Goal: Information Seeking & Learning: Learn about a topic

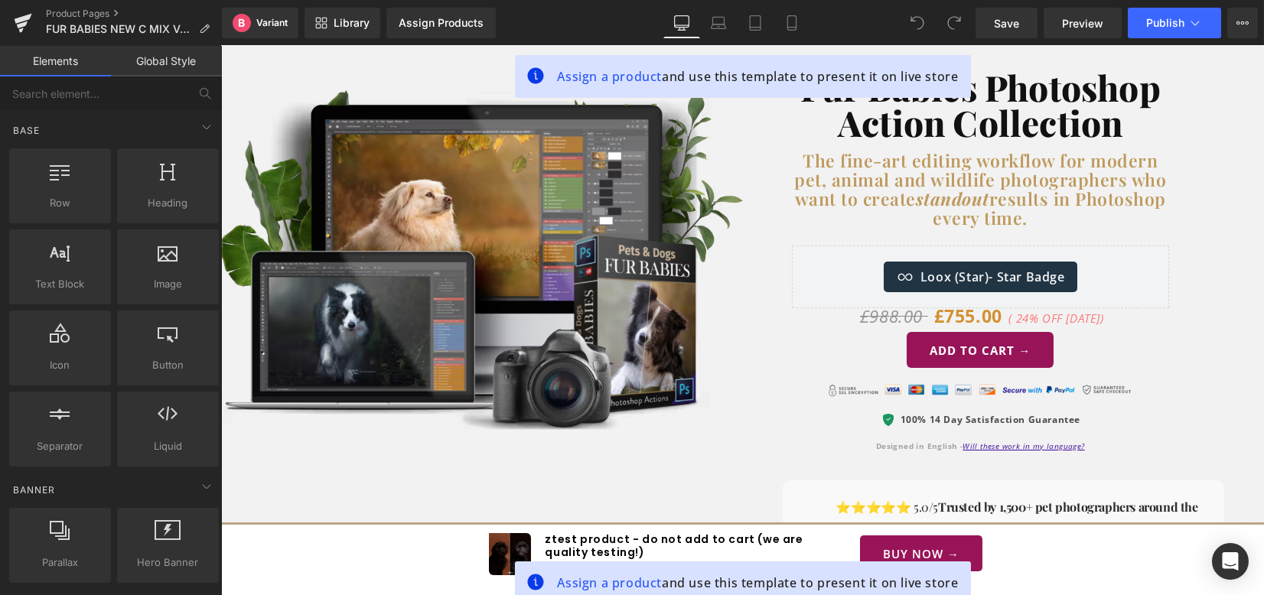
scroll to position [103, 0]
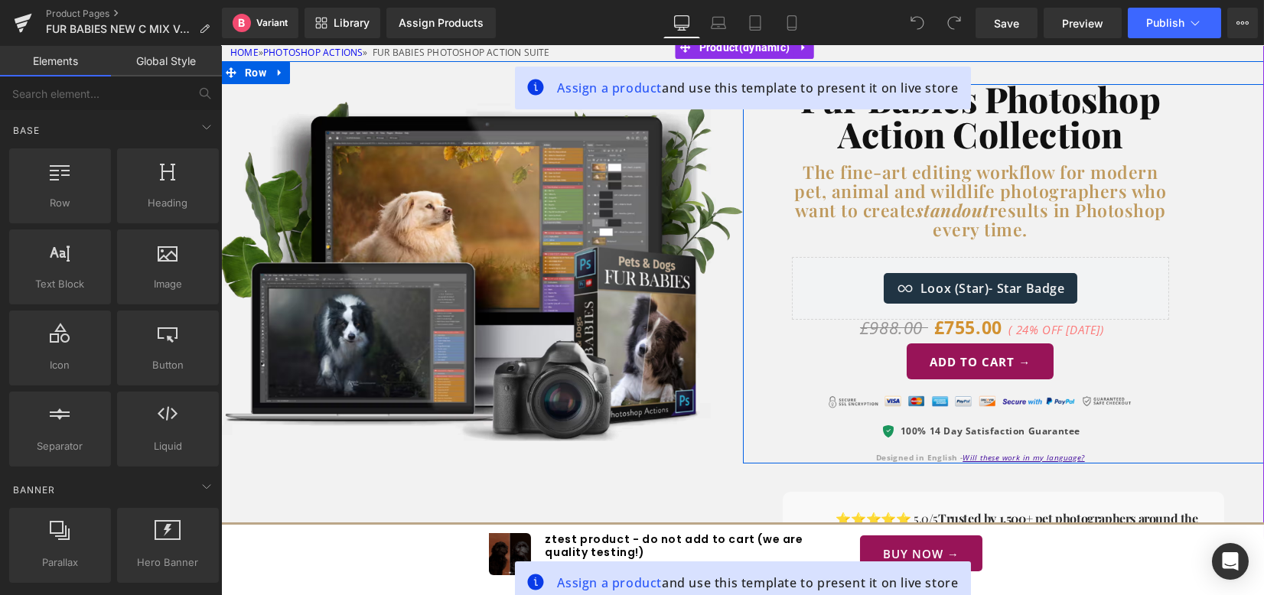
click at [1230, 128] on div "Fur Babies Photoshop Action Collection Heading The fine-art editing workflow fo…" at bounding box center [1004, 273] width 522 height 379
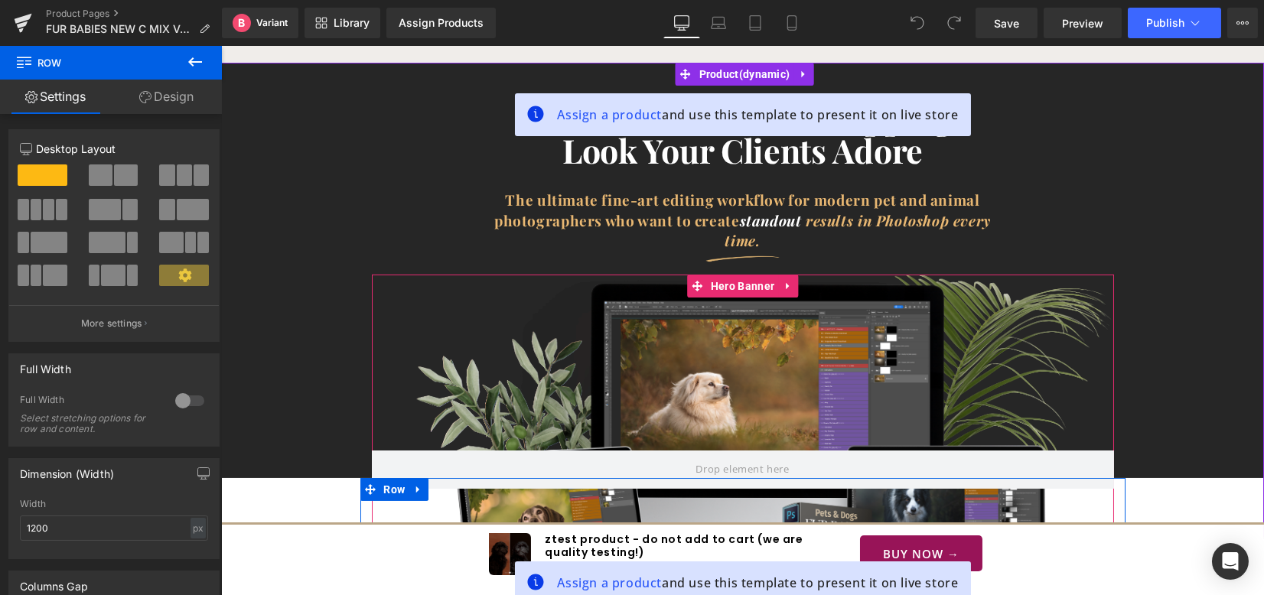
scroll to position [1652, 0]
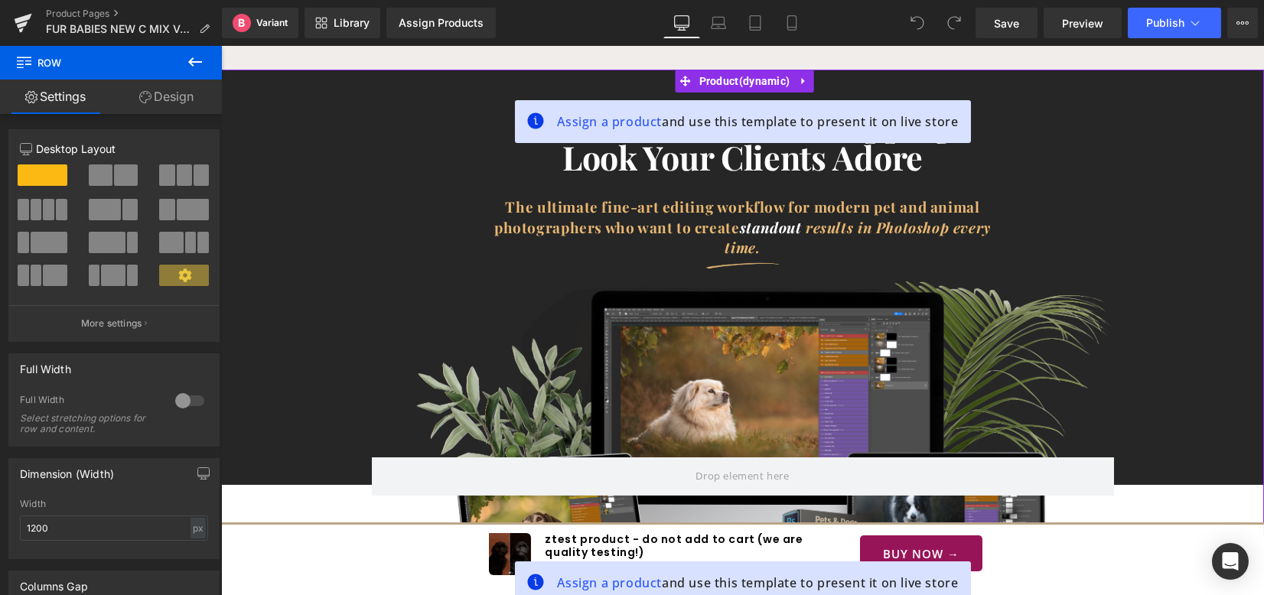
drag, startPoint x: 684, startPoint y: 129, endPoint x: 696, endPoint y: 142, distance: 17.9
click at [684, 129] on div "Assign a product and use this template to present it on live store" at bounding box center [742, 121] width 456 height 43
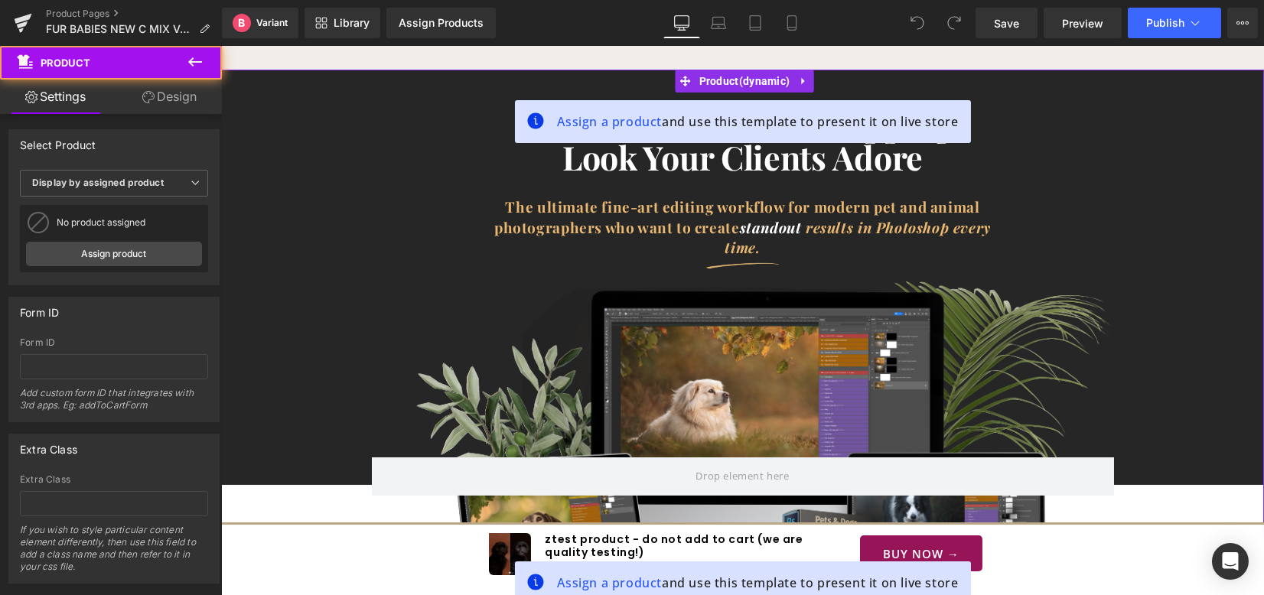
click at [698, 142] on span at bounding box center [706, 146] width 16 height 18
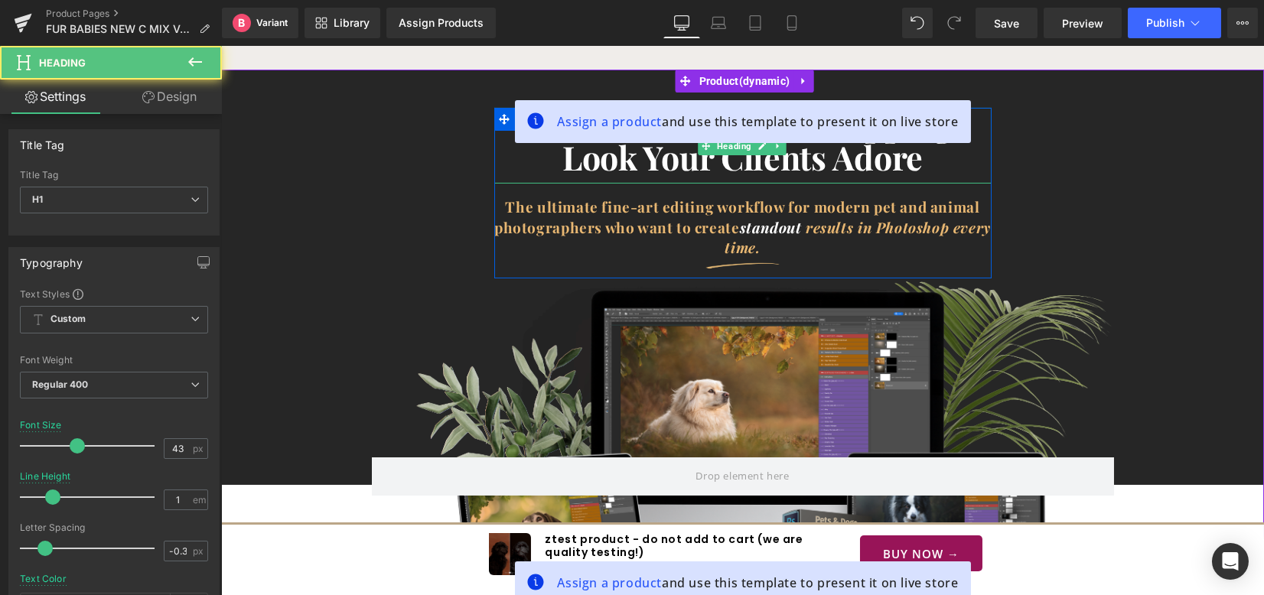
click at [677, 144] on span "Deliver the scroll-stopping look your clients adore" at bounding box center [742, 140] width 419 height 77
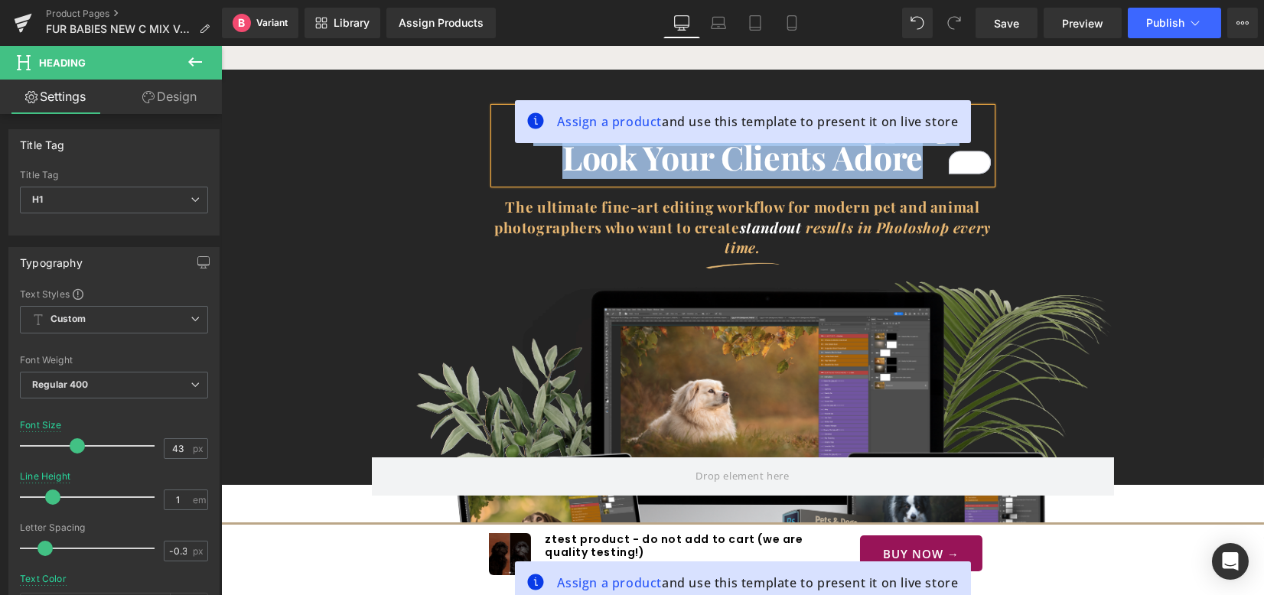
click at [974, 108] on div "Deliver the scroll-stopping look your clients adore" at bounding box center [742, 146] width 497 height 76
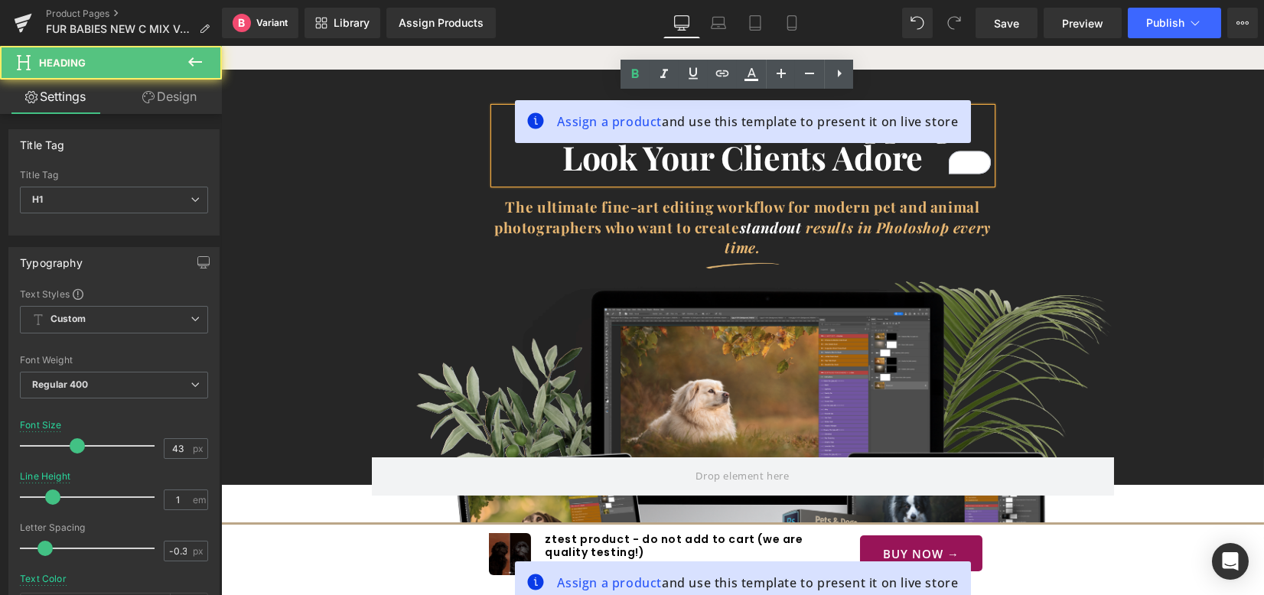
click at [1042, 108] on div "Deliver the scroll-stopping look your clients adore Heading The ultimate fine-a…" at bounding box center [742, 193] width 1043 height 171
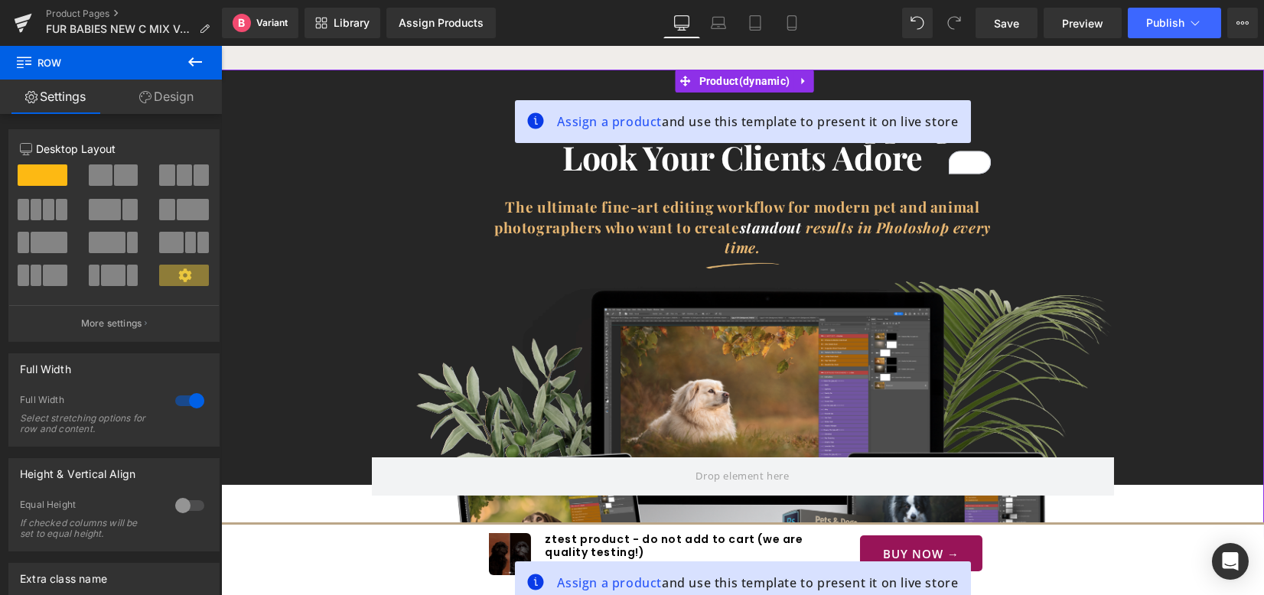
click at [906, 150] on span "Deliver the scroll-stopping look your clients adore" at bounding box center [742, 140] width 419 height 77
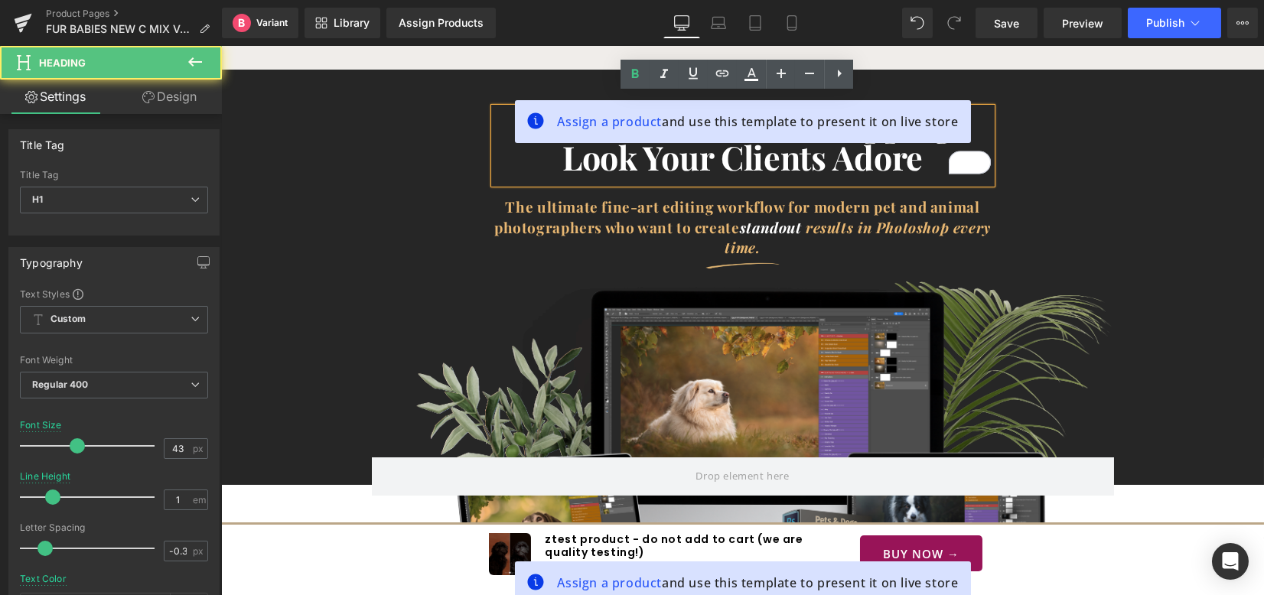
click at [906, 151] on span "Deliver the scroll-stopping look your clients adore" at bounding box center [742, 140] width 419 height 77
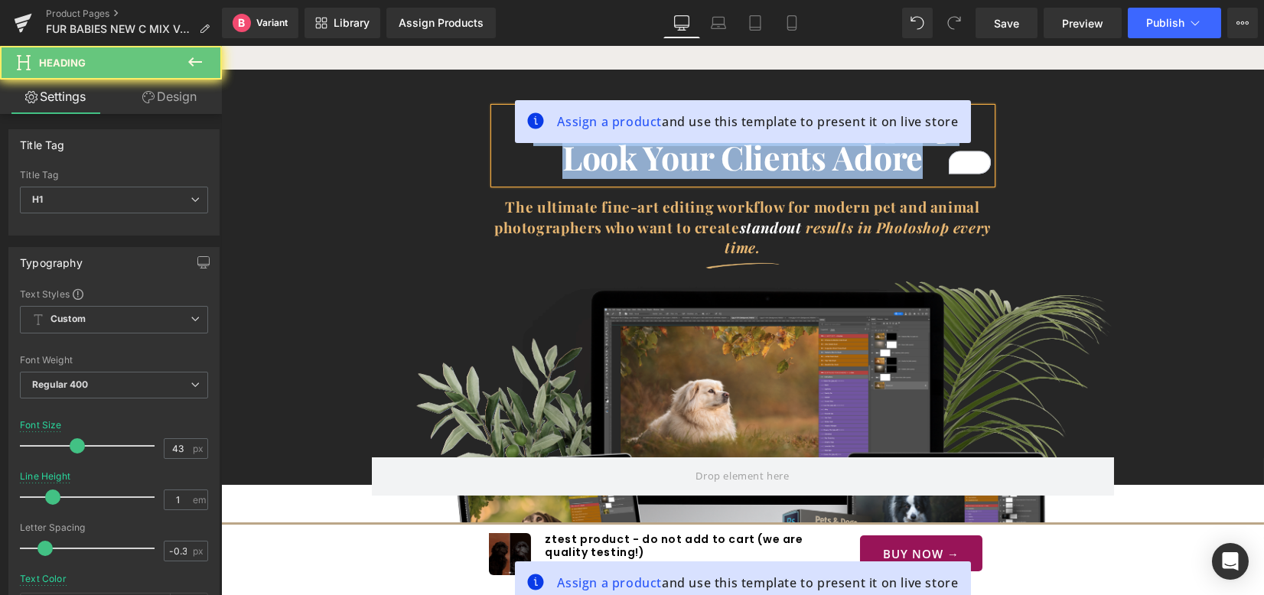
copy span "Deliver the scroll-stopping look your clients adore"
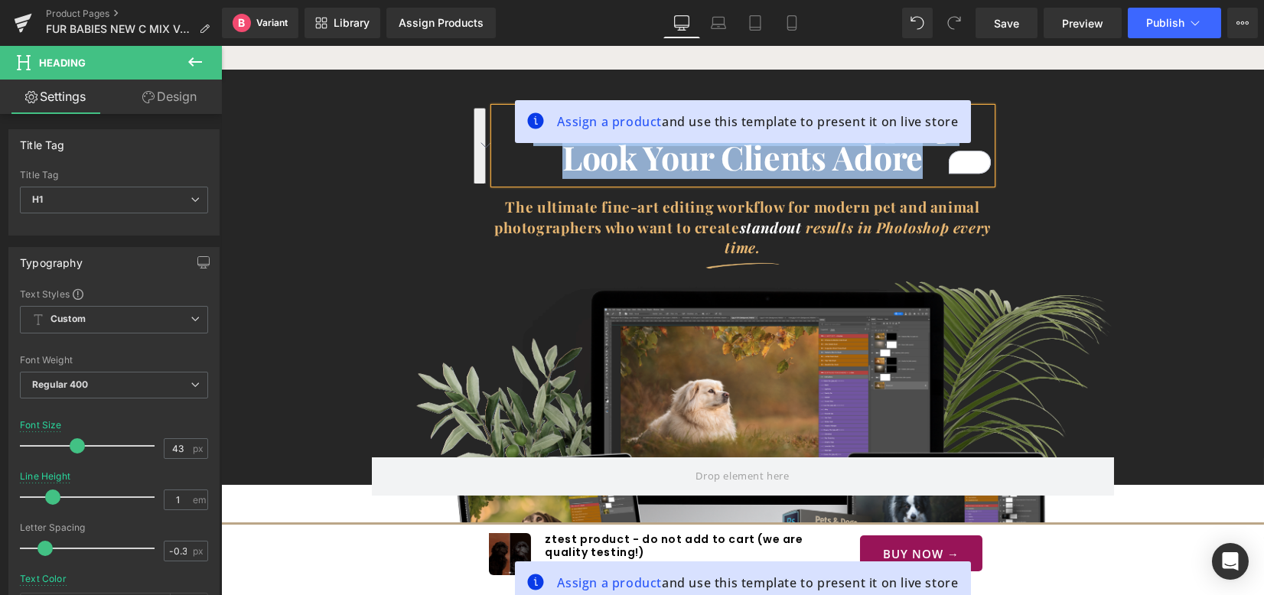
click at [814, 252] on div at bounding box center [742, 263] width 497 height 22
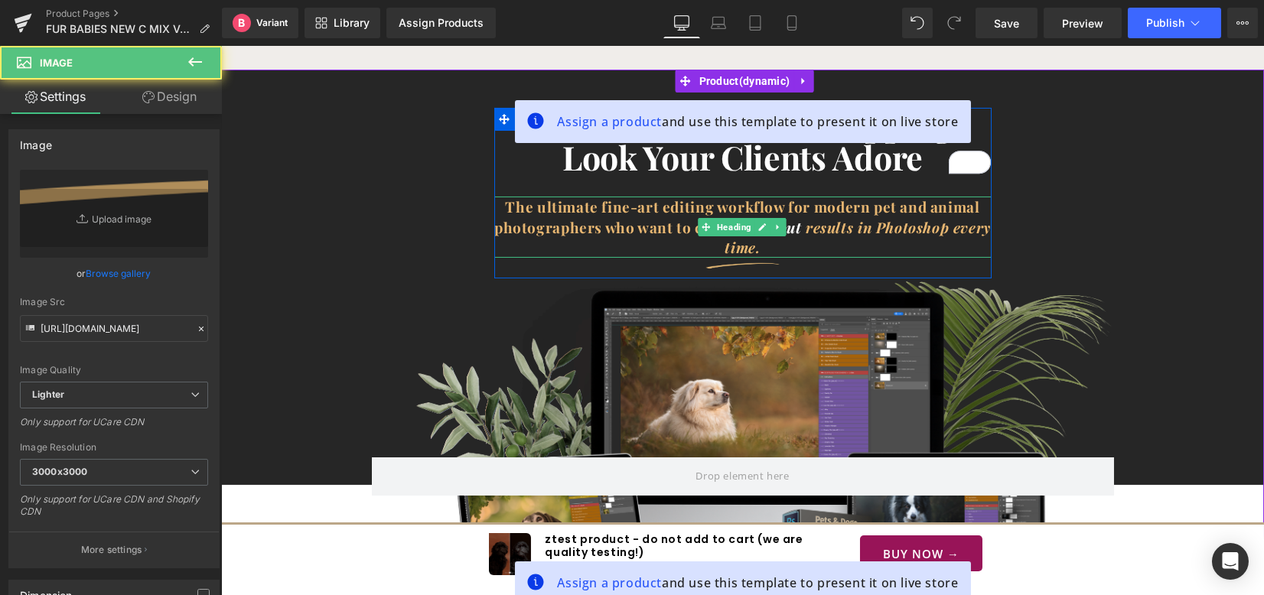
click at [807, 233] on h3 "The ultimate fine-art editing workflow for modern pet and animal photographers …" at bounding box center [742, 227] width 497 height 61
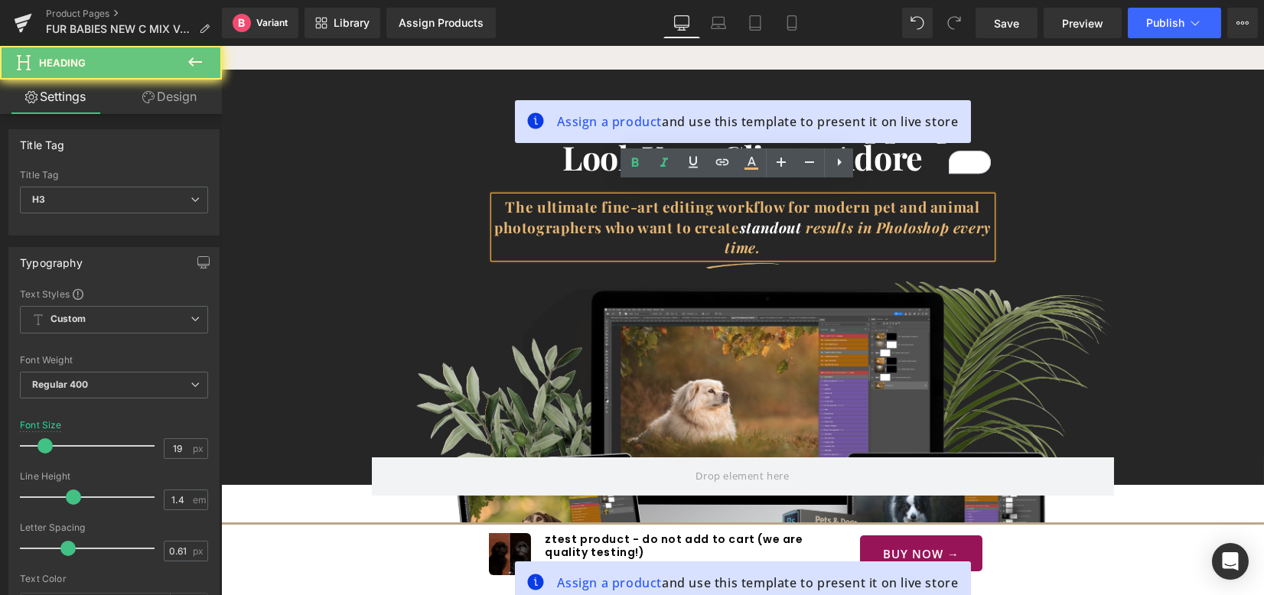
click at [799, 235] on h3 "The ultimate fine-art editing workflow for modern pet and animal photographers …" at bounding box center [742, 227] width 497 height 61
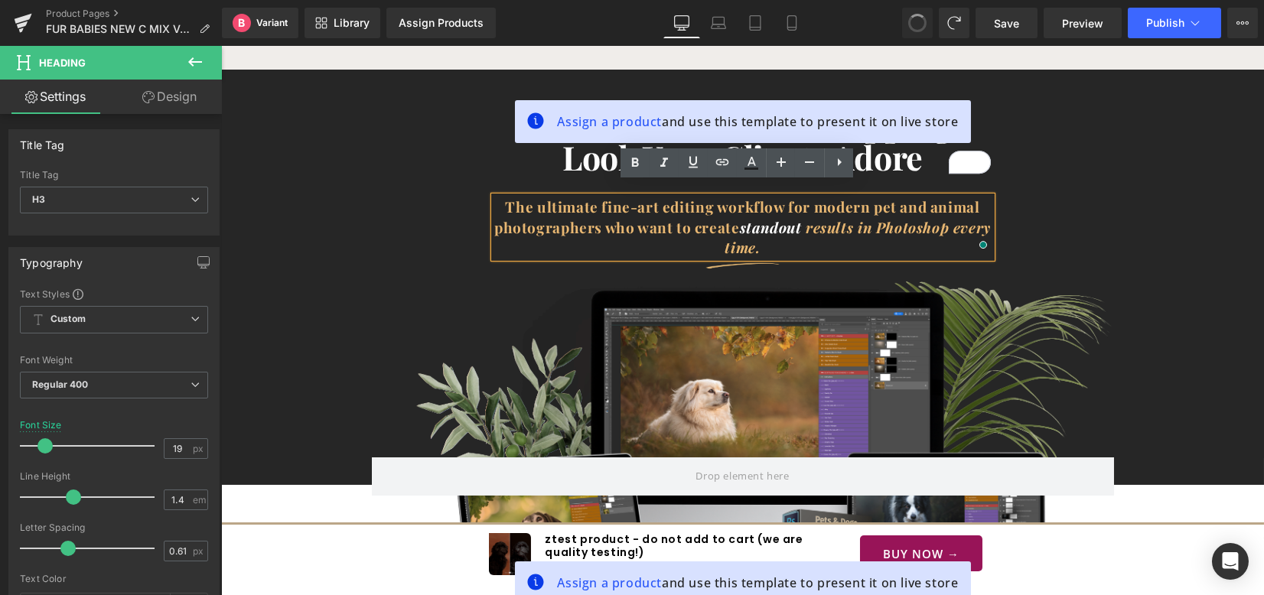
click at [1114, 251] on div "Deliver the scroll-stopping look your clients adore Heading The ultimate fine-a…" at bounding box center [742, 193] width 1043 height 171
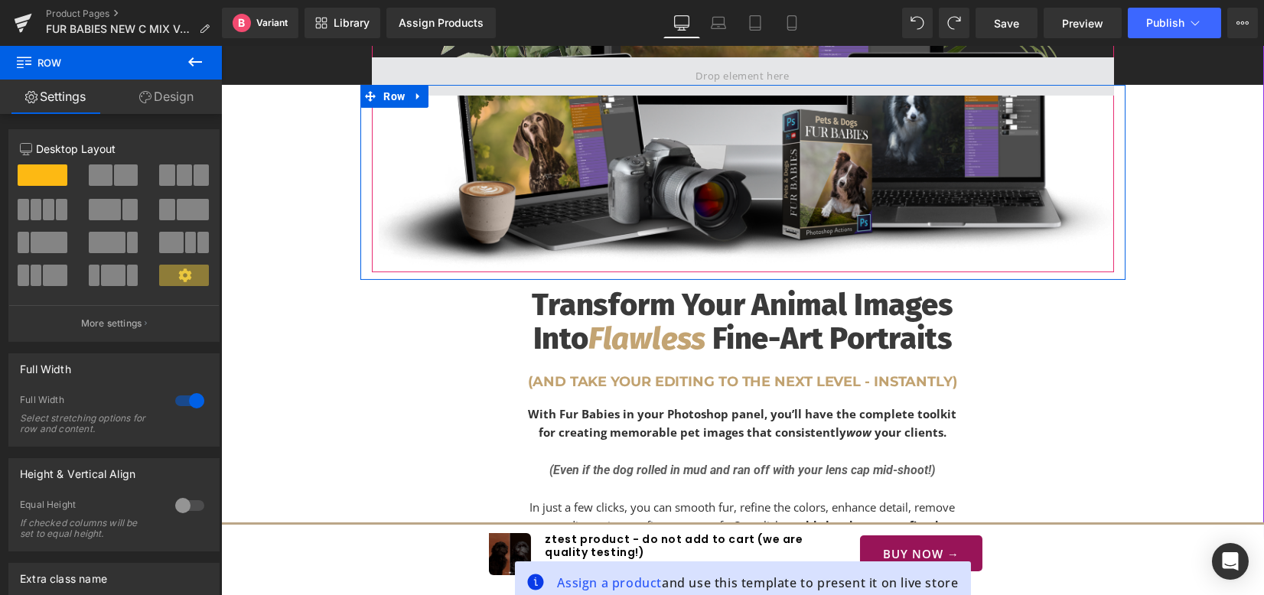
scroll to position [2060, 0]
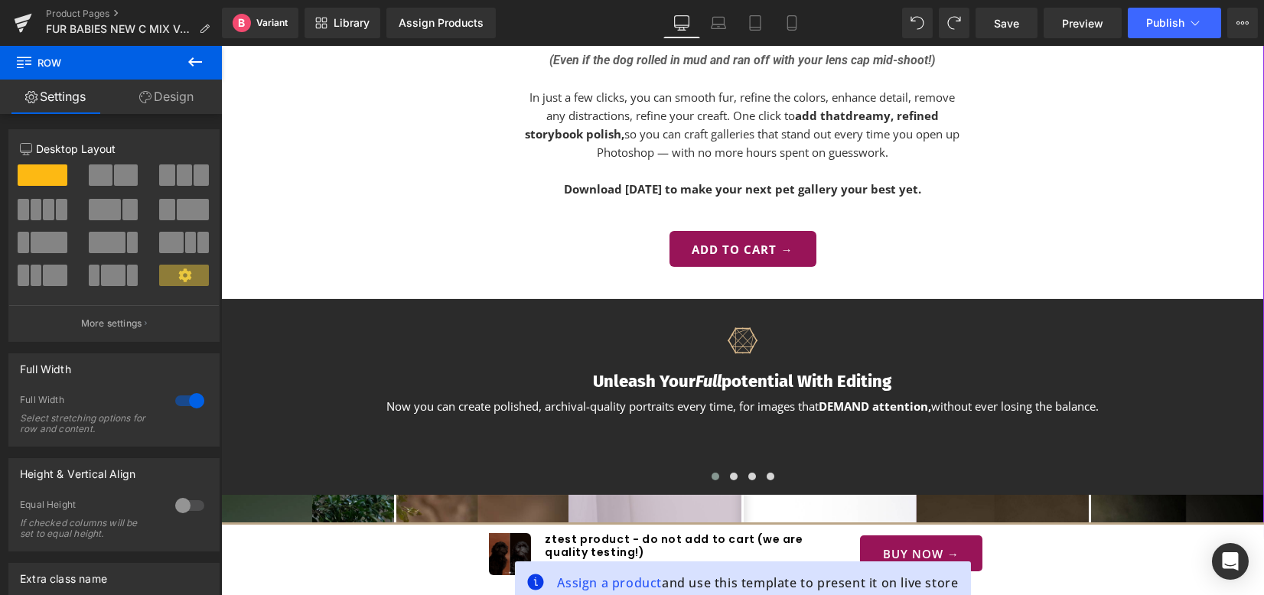
scroll to position [2468, 0]
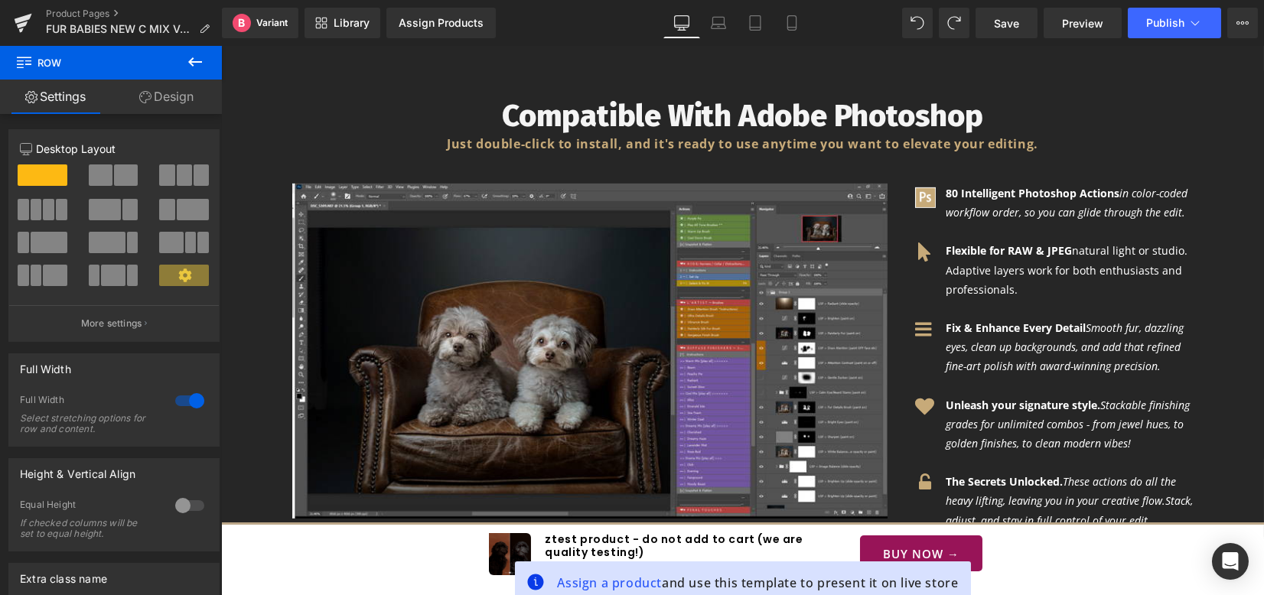
scroll to position [4265, 0]
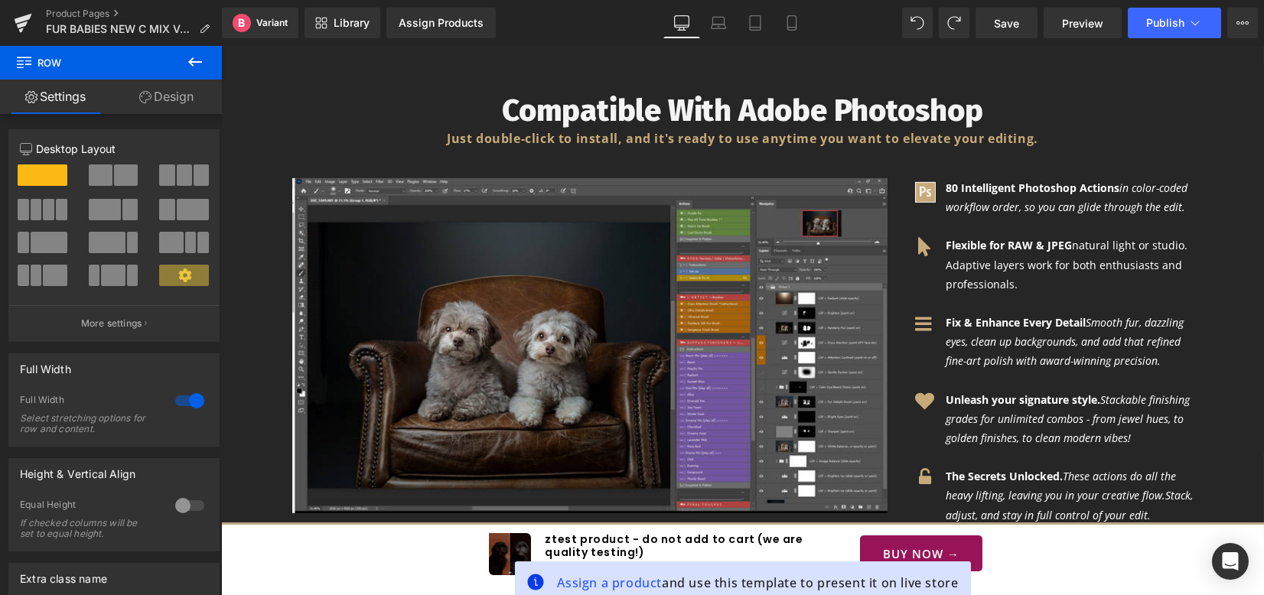
click at [1234, 315] on div "Compatible With Adobe Photoshop Just double-click to install, and it's ready to…" at bounding box center [742, 372] width 1043 height 622
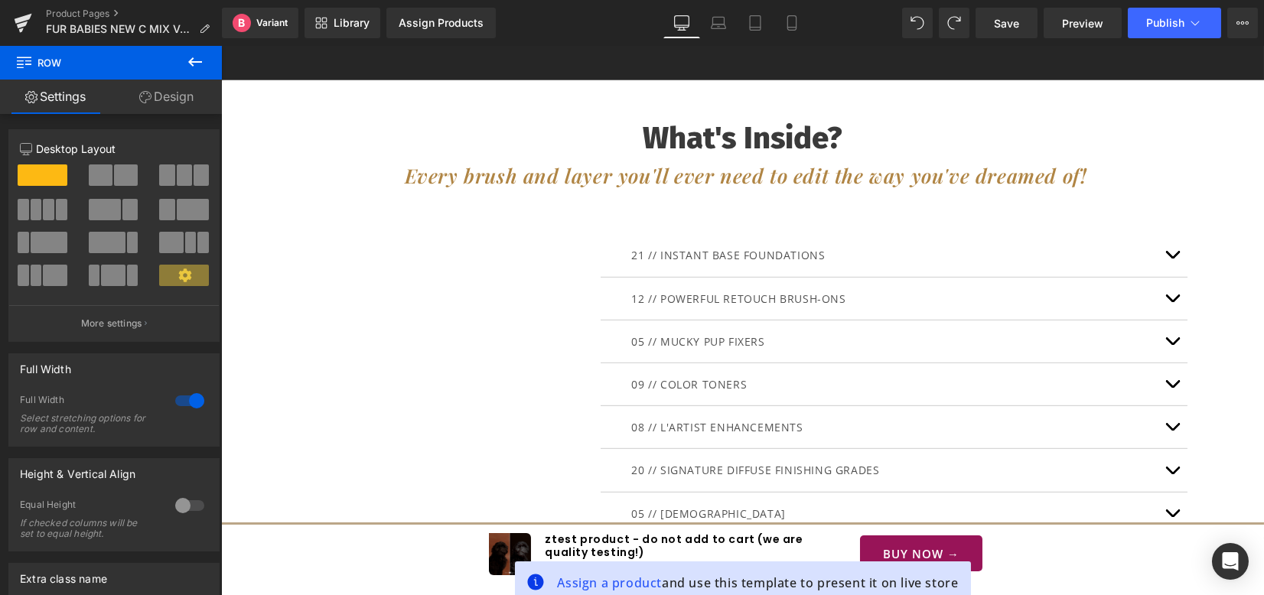
scroll to position [4894, 0]
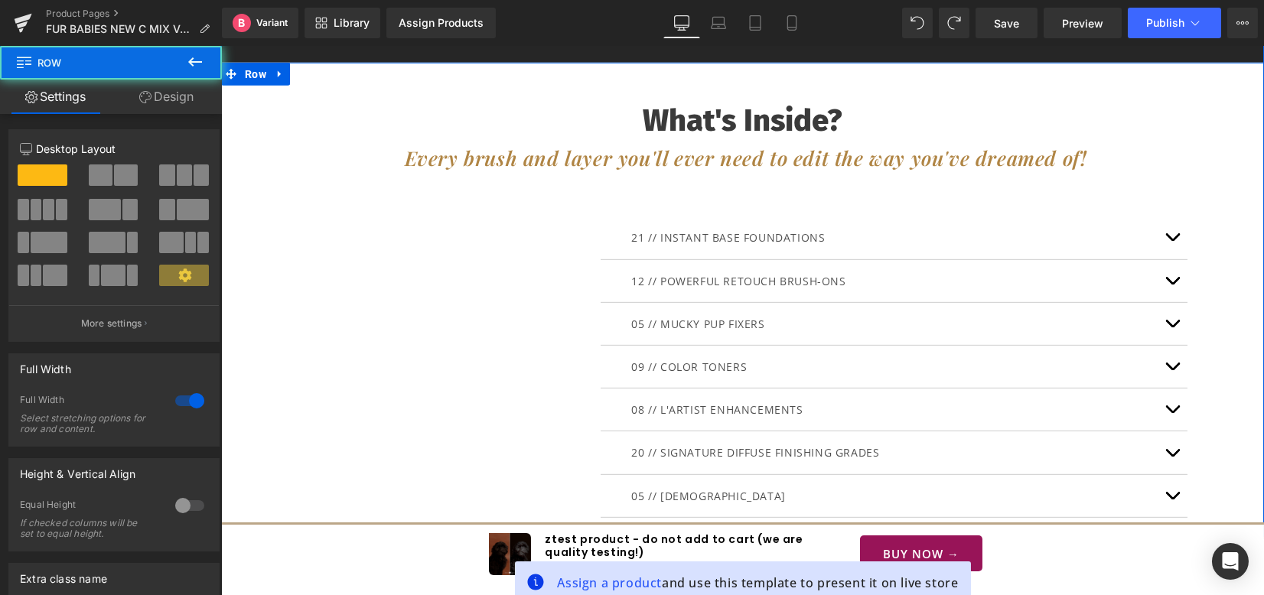
click at [1231, 330] on div "What's Inside? Heading Every brush and layer you'll ever need to edit the way y…" at bounding box center [742, 433] width 1043 height 695
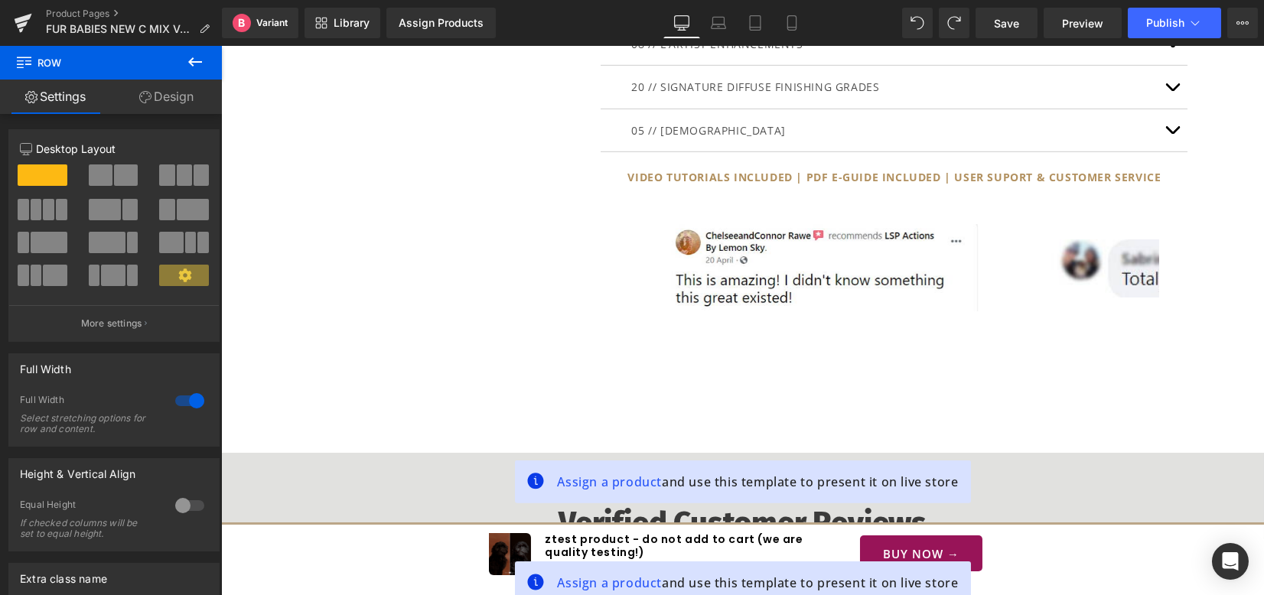
scroll to position [5242, 0]
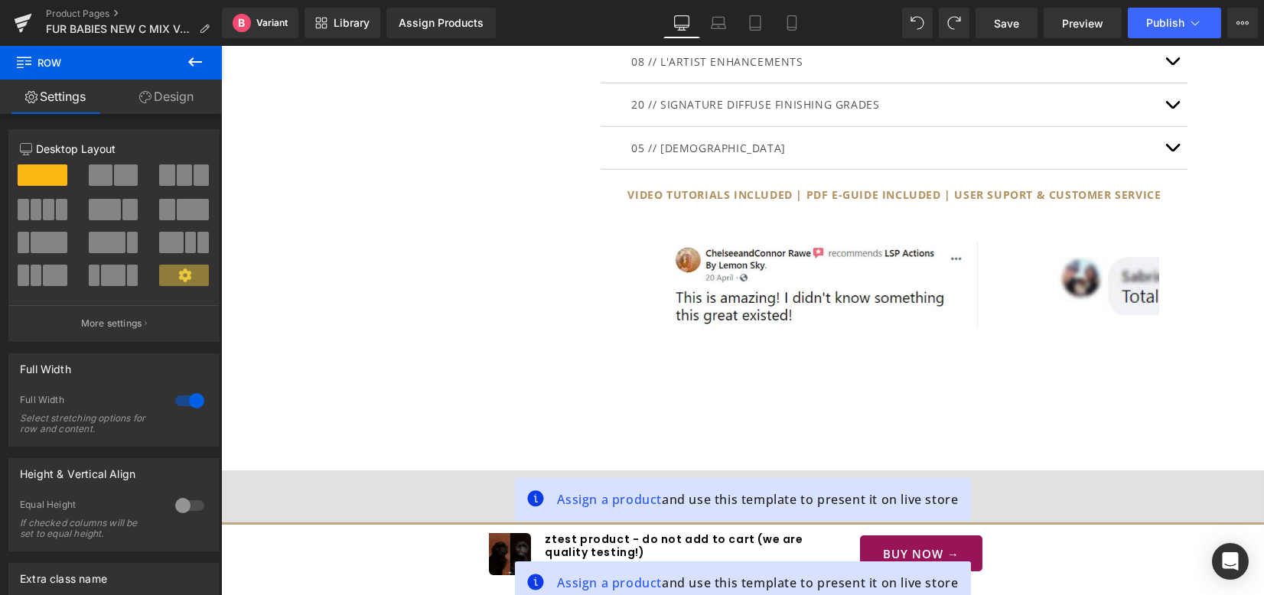
click at [1239, 372] on div "What's Inside? Heading Every brush and layer you'll ever need to edit the way y…" at bounding box center [742, 85] width 1043 height 695
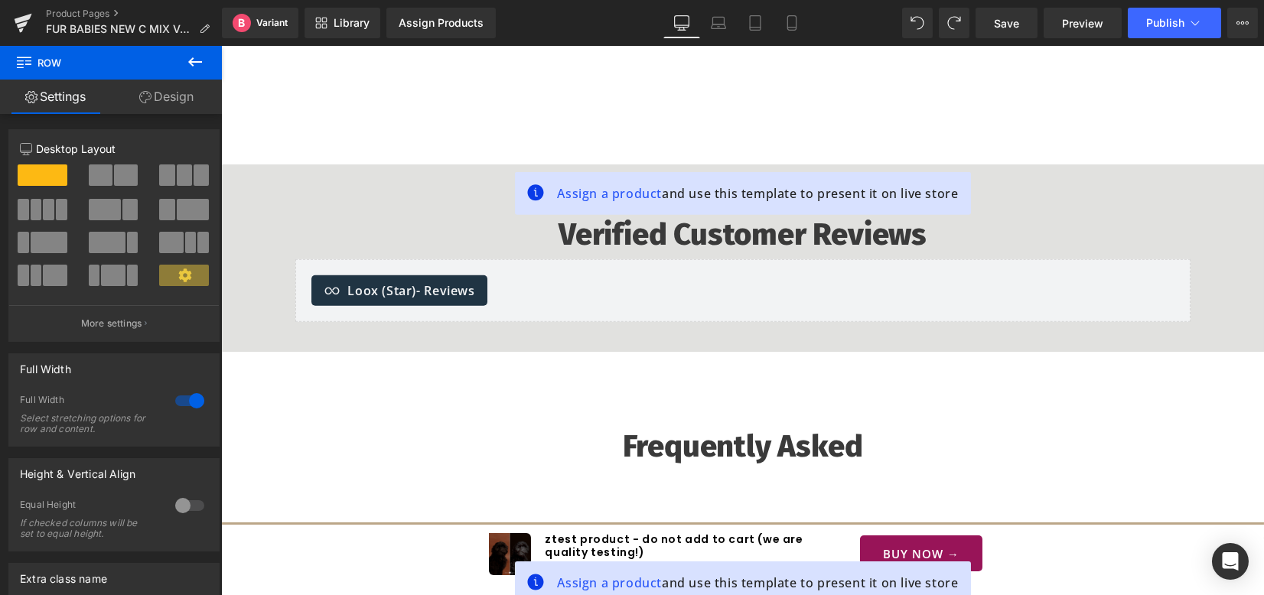
scroll to position [5650, 0]
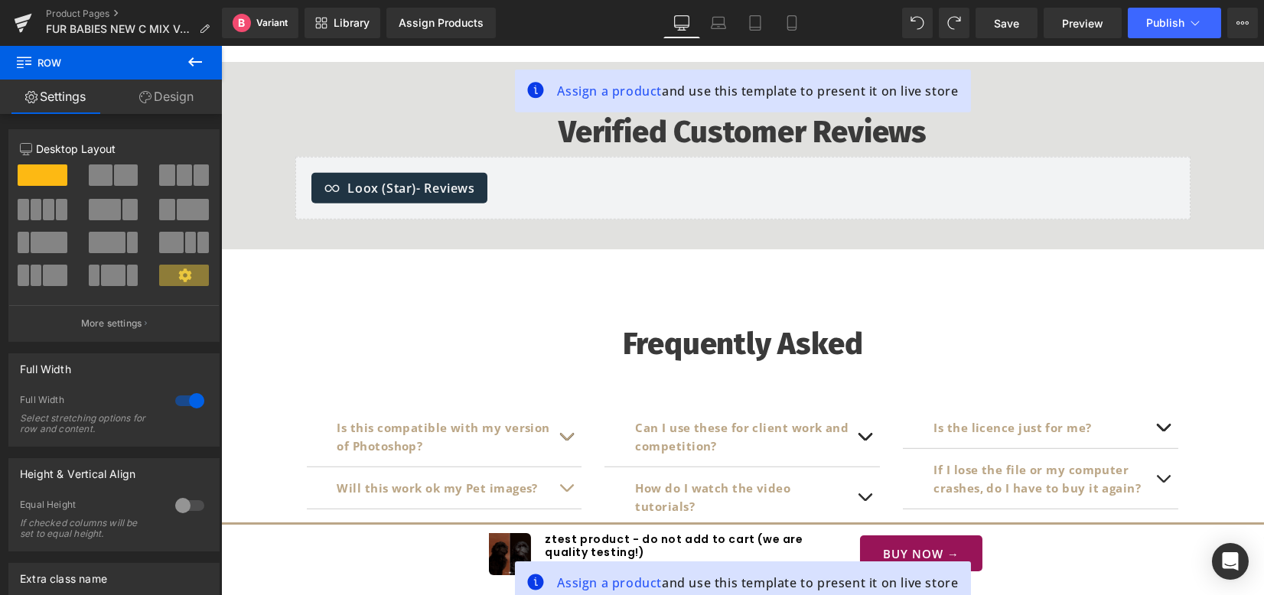
click at [1232, 295] on div "Frequently Asked Heading Is this compatible with my version of Photoshop? Text …" at bounding box center [742, 502] width 1043 height 415
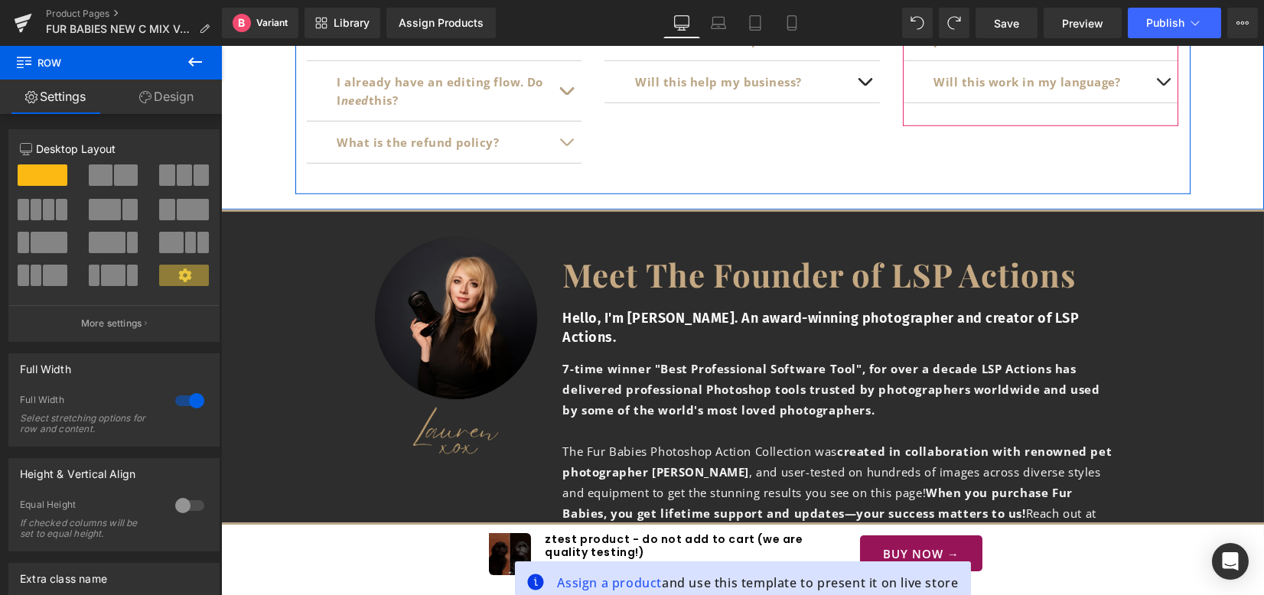
scroll to position [6160, 0]
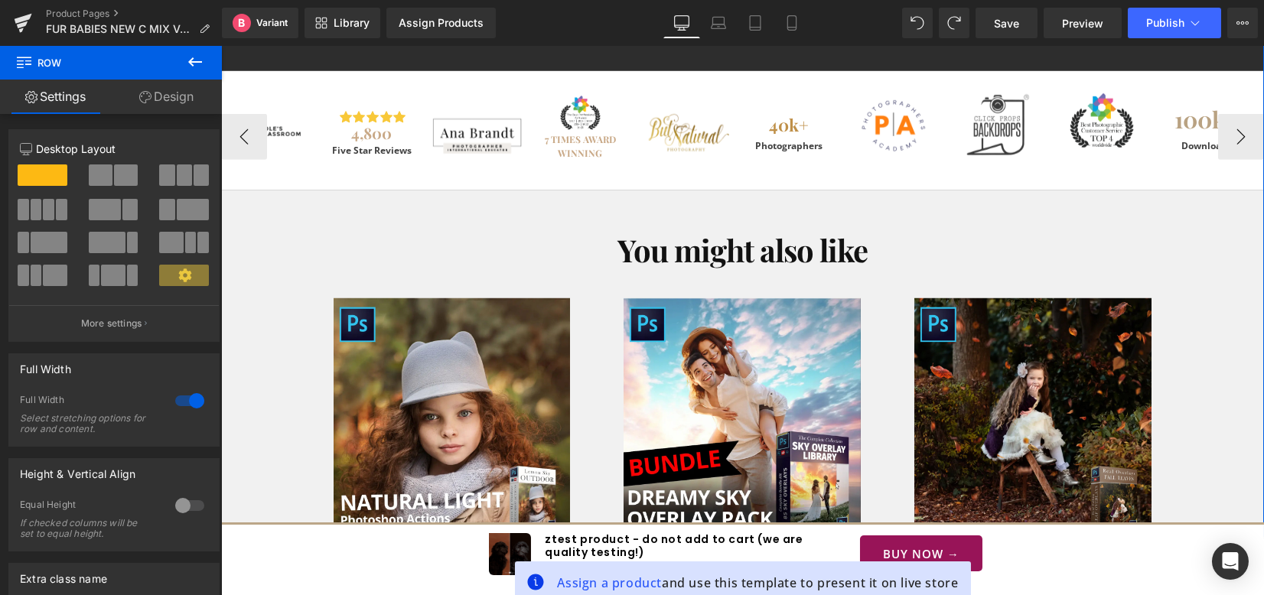
scroll to position [6670, 0]
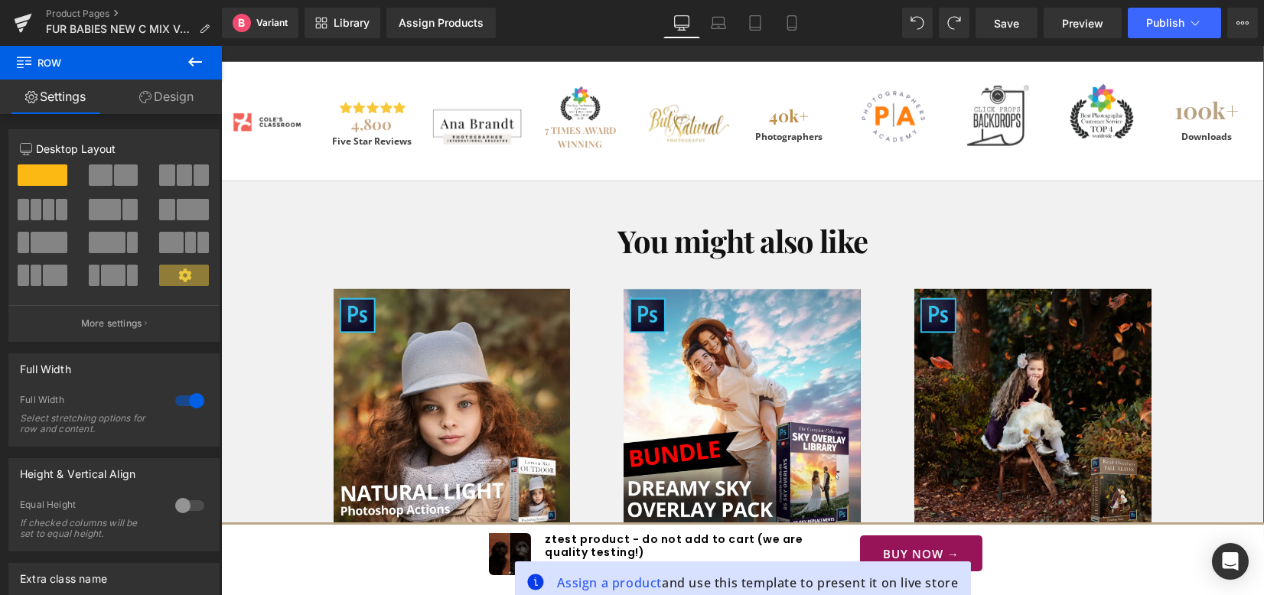
click at [1211, 349] on div "You might also like Heading Sale Off (P) Image Lemon Sky Dreamy Outdoor - Photo…" at bounding box center [742, 484] width 1043 height 561
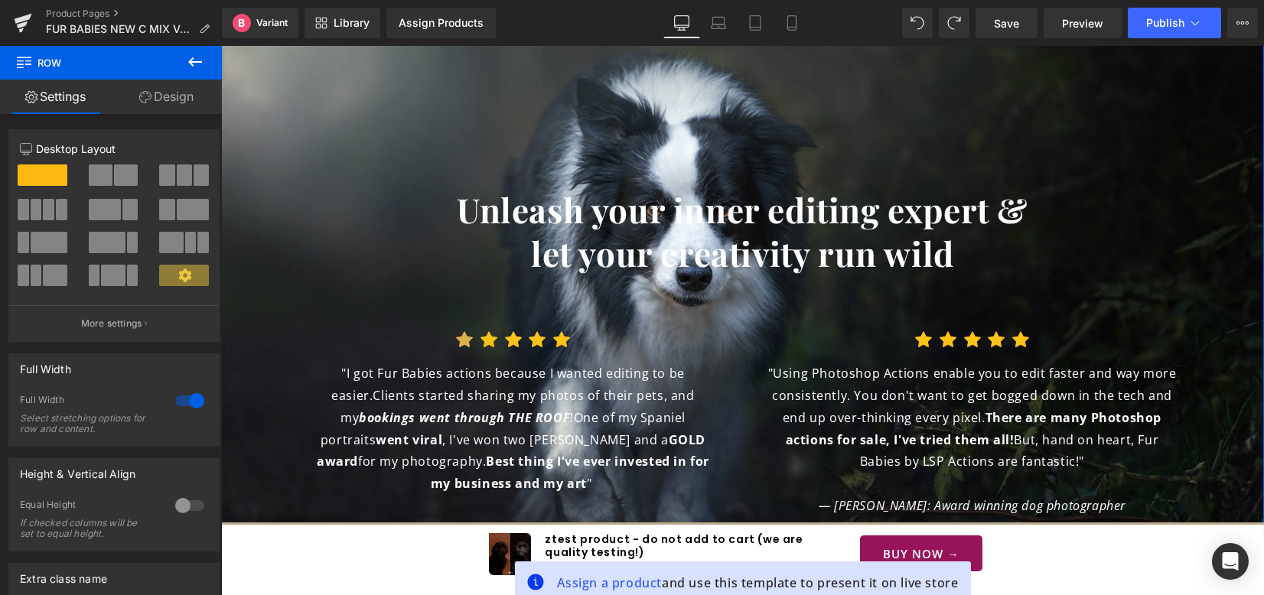
scroll to position [7486, 0]
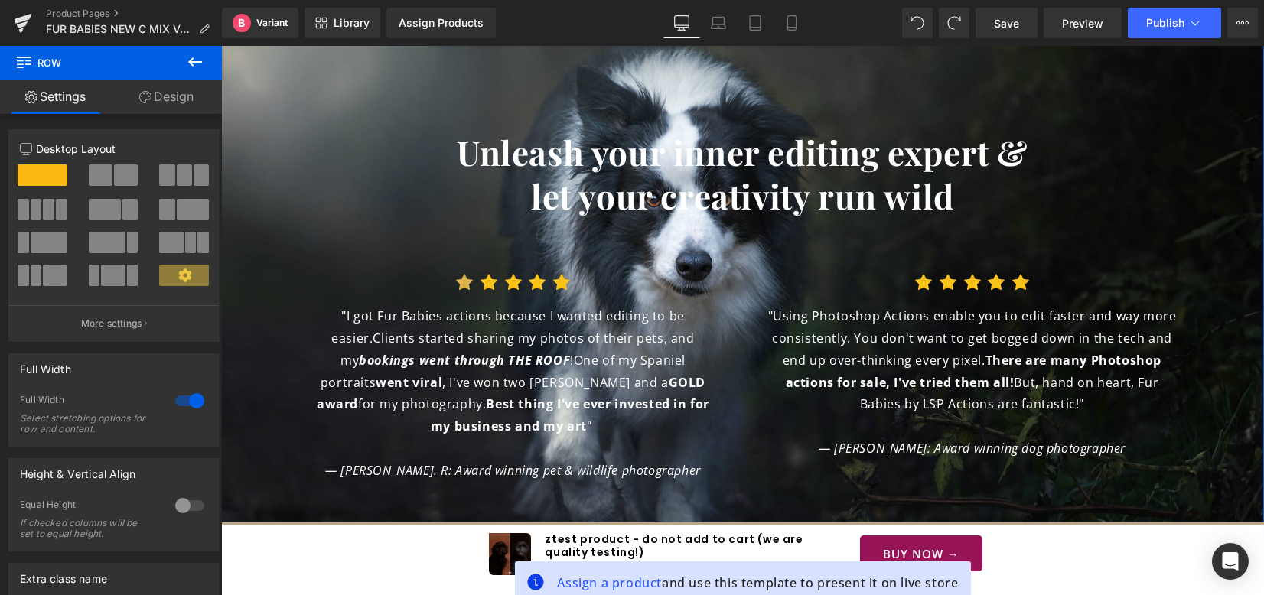
click at [1158, 438] on p "— [PERSON_NAME]: Award winning dog photographer" at bounding box center [972, 449] width 413 height 22
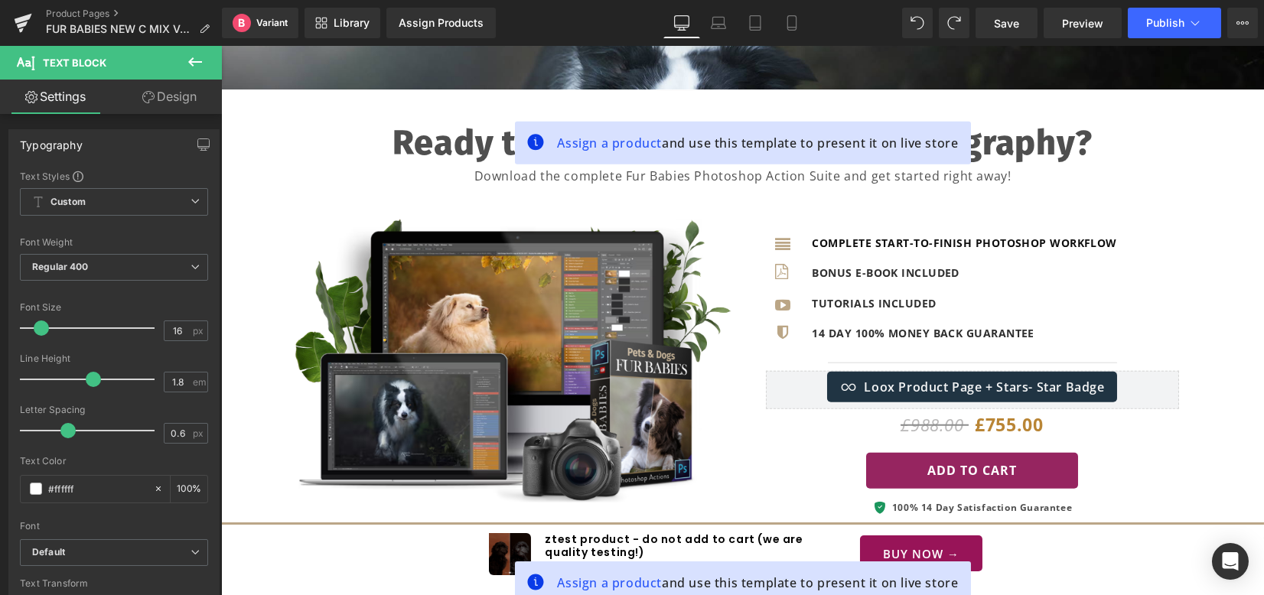
scroll to position [8098, 0]
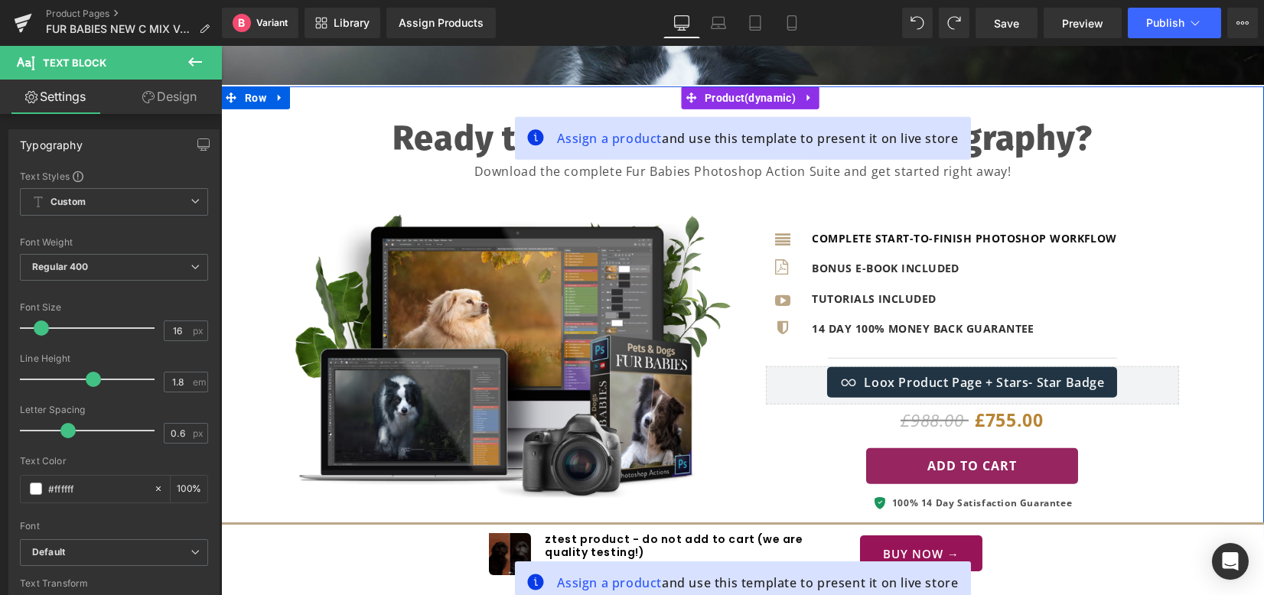
click at [1218, 324] on div "Ready to Transform Your Pet Photography? Download the complete Fur Babies Photo…" at bounding box center [742, 337] width 1027 height 502
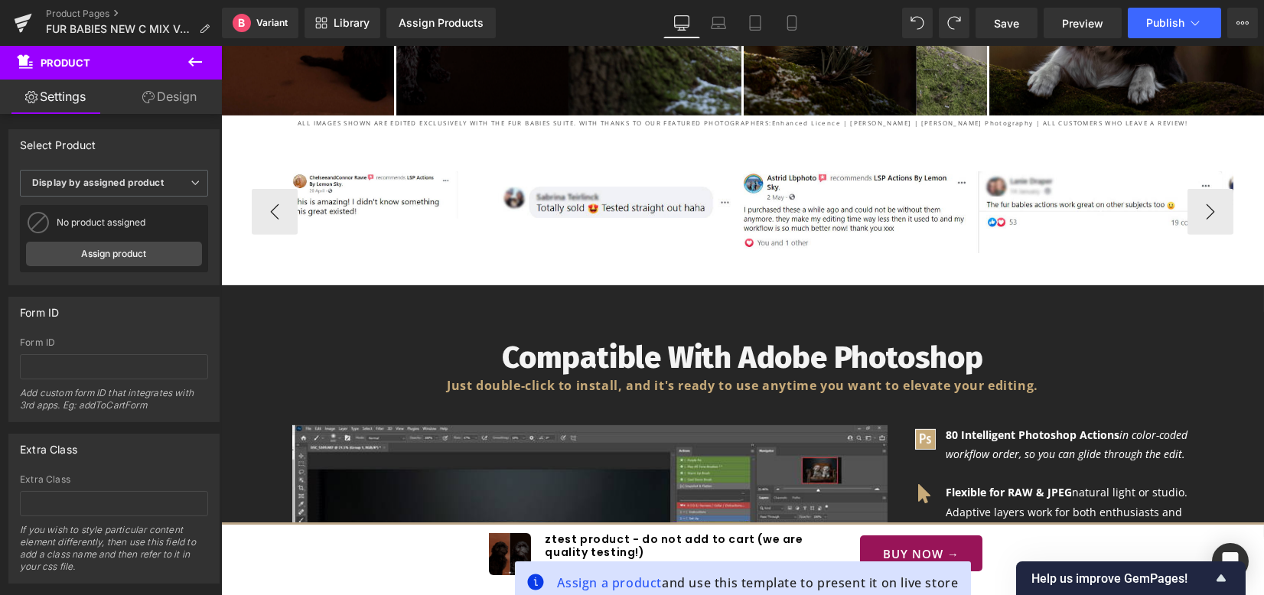
scroll to position [4324, 0]
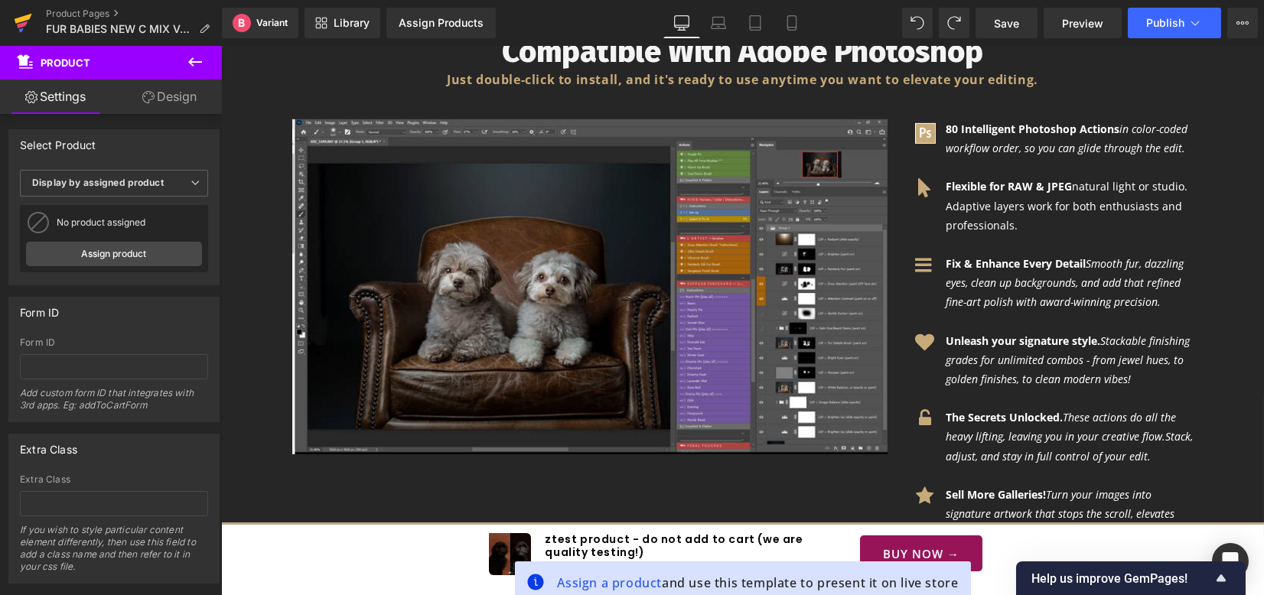
click at [13, 23] on link at bounding box center [23, 23] width 46 height 46
